Goal: Task Accomplishment & Management: Manage account settings

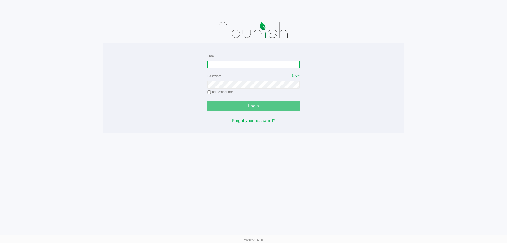
click at [227, 68] on input "Email" at bounding box center [253, 64] width 92 height 8
type input "[EMAIL_ADDRESS][DOMAIN_NAME]"
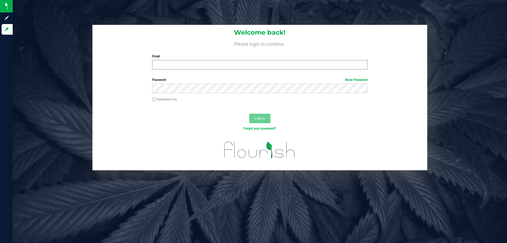
drag, startPoint x: 159, startPoint y: 60, endPoint x: 158, endPoint y: 63, distance: 2.7
click at [159, 62] on div "Email Required Please format your email correctly." at bounding box center [259, 62] width 223 height 16
click at [158, 63] on input "Email" at bounding box center [259, 65] width 215 height 10
click at [249, 114] on button "Log In" at bounding box center [259, 119] width 21 height 10
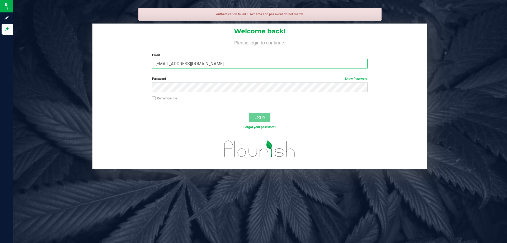
click at [175, 63] on input "sconcepicon@liveparallel.com" at bounding box center [259, 64] width 215 height 10
type input "[EMAIL_ADDRESS][DOMAIN_NAME]"
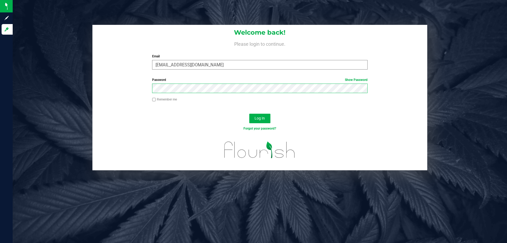
click at [249, 114] on button "Log In" at bounding box center [259, 119] width 21 height 10
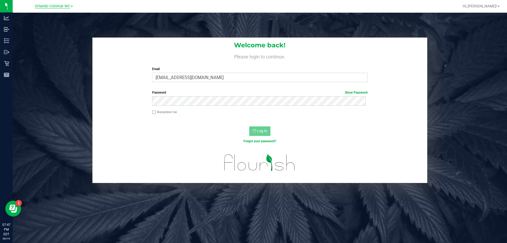
click at [68, 4] on span "Orlando Colonial WC" at bounding box center [52, 6] width 35 height 5
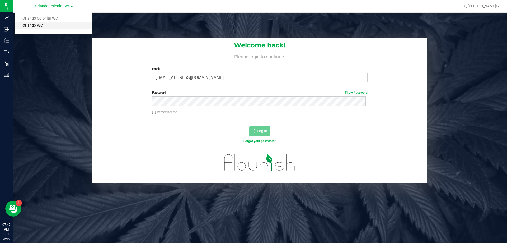
click at [46, 25] on link "Orlando WC" at bounding box center [53, 25] width 77 height 7
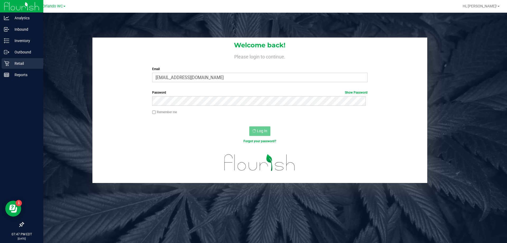
click at [11, 63] on p "Retail" at bounding box center [25, 63] width 32 height 6
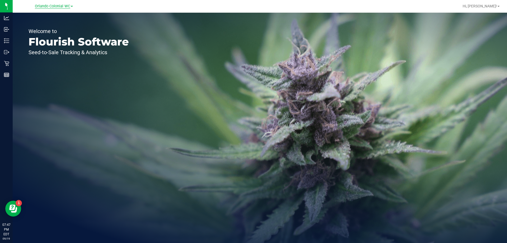
click at [54, 6] on span "Orlando Colonial WC" at bounding box center [52, 6] width 35 height 5
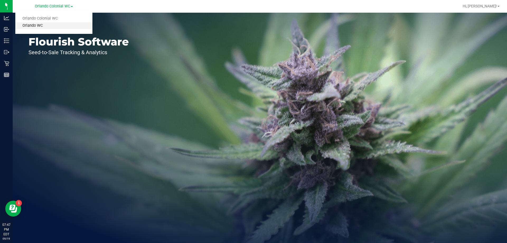
click at [49, 25] on link "Orlando WC" at bounding box center [53, 25] width 77 height 7
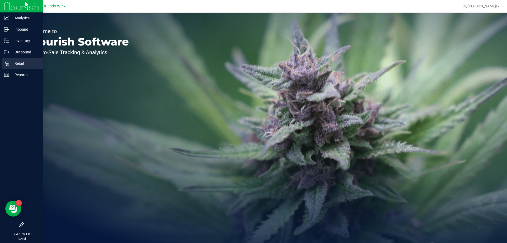
click at [10, 62] on p "Retail" at bounding box center [25, 63] width 32 height 6
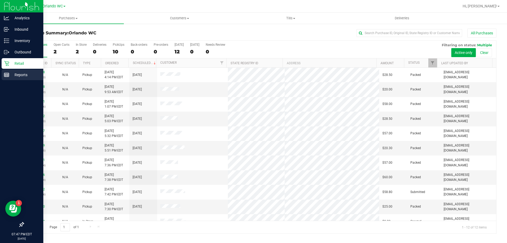
click at [10, 75] on p "Reports" at bounding box center [25, 75] width 32 height 6
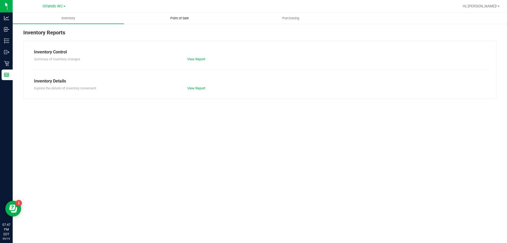
click at [178, 17] on span "Point of Sale" at bounding box center [179, 18] width 33 height 5
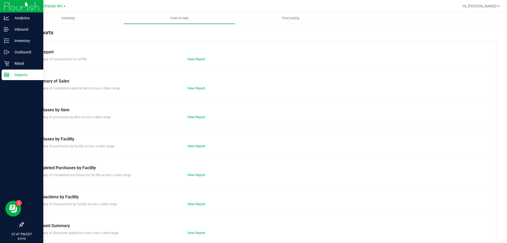
click at [10, 73] on p "Reports" at bounding box center [25, 75] width 32 height 6
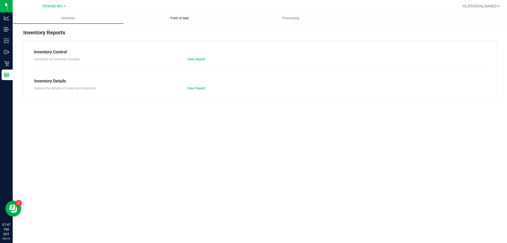
click at [172, 19] on span "Point of Sale" at bounding box center [179, 18] width 33 height 5
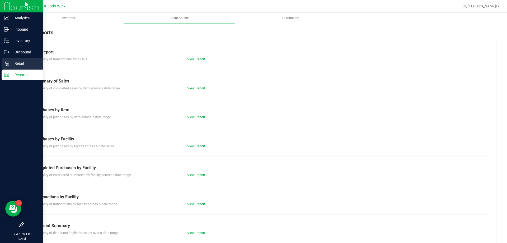
click at [5, 63] on icon at bounding box center [6, 63] width 5 height 5
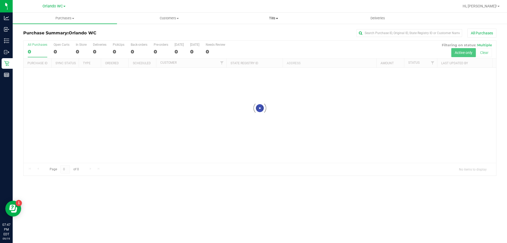
click at [271, 16] on span "Tills" at bounding box center [274, 18] width 104 height 5
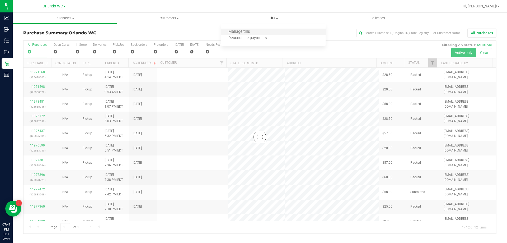
click at [267, 31] on li "Manage tills" at bounding box center [273, 32] width 104 height 6
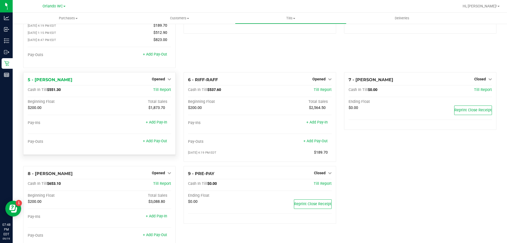
scroll to position [77, 0]
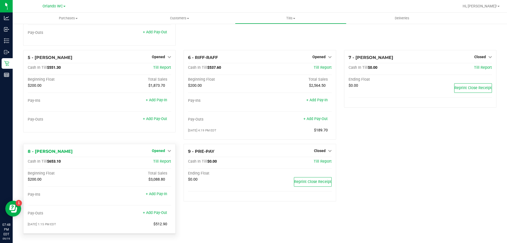
click at [163, 151] on span "Opened" at bounding box center [158, 150] width 13 height 4
click at [163, 161] on link "Close Till" at bounding box center [159, 161] width 14 height 4
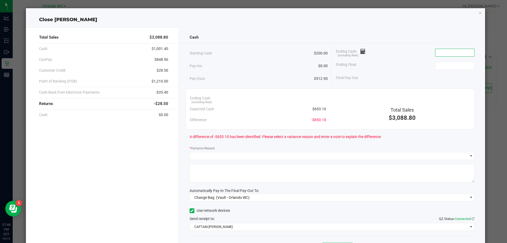
click at [445, 51] on input at bounding box center [455, 52] width 39 height 7
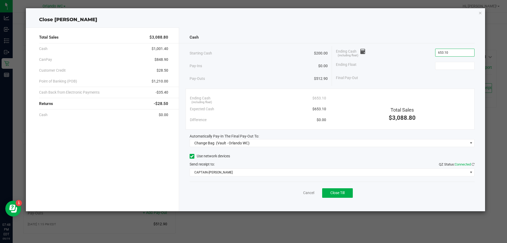
type input "$653.10"
click at [451, 70] on div "Ending Float" at bounding box center [405, 65] width 139 height 13
click at [451, 68] on input at bounding box center [455, 65] width 39 height 7
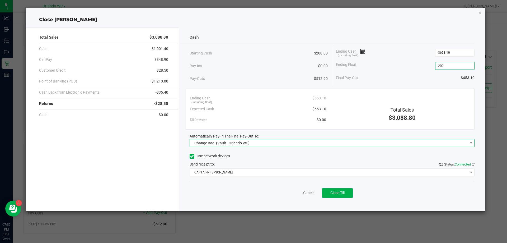
type input "$200.00"
click at [278, 144] on span "Change Bag (Vault - Orlando WC)" at bounding box center [329, 142] width 278 height 7
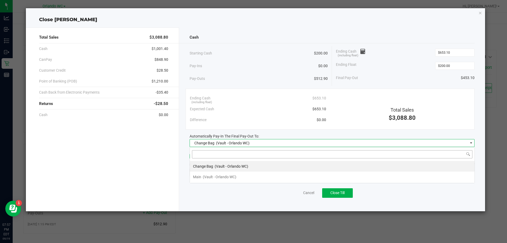
scroll to position [8, 285]
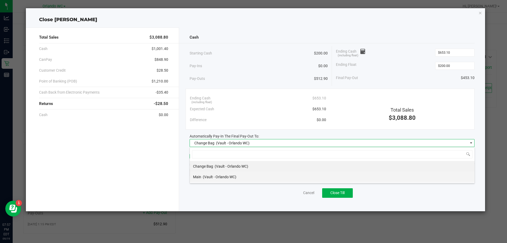
click at [226, 175] on span "(Vault - Orlando WC)" at bounding box center [220, 177] width 34 height 4
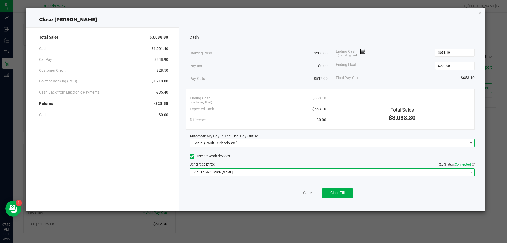
click at [228, 168] on span "CAPTAIN-KANGA" at bounding box center [329, 171] width 278 height 7
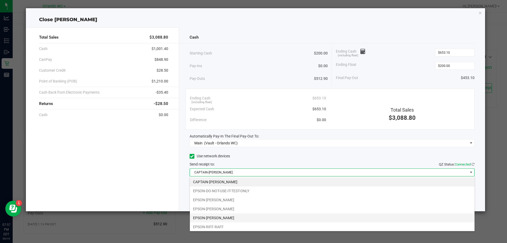
click at [232, 218] on li "EPSON-JESSICA-SIMPSON" at bounding box center [332, 217] width 285 height 9
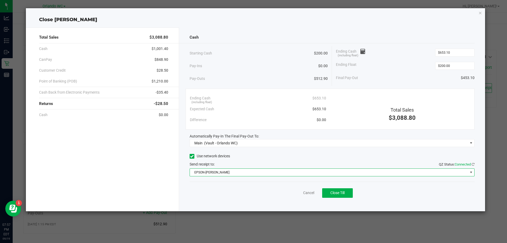
click at [233, 171] on span "EPSON-JESSICA-SIMPSON" at bounding box center [329, 171] width 278 height 7
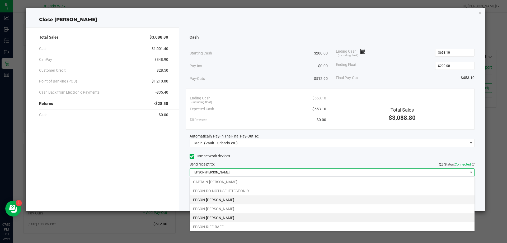
click at [224, 200] on li "EPSON-JASON-DERULO" at bounding box center [332, 199] width 285 height 9
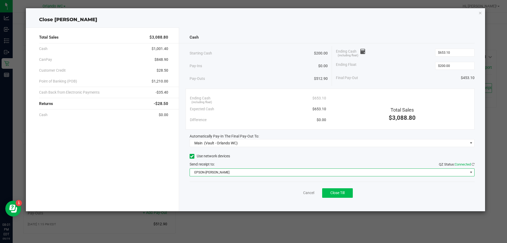
click at [343, 195] on button "Close Till" at bounding box center [337, 193] width 31 height 10
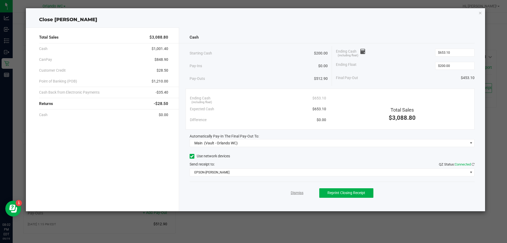
click at [296, 192] on link "Dismiss" at bounding box center [297, 193] width 13 height 6
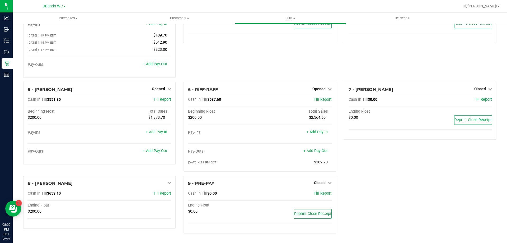
scroll to position [45, 0]
